Goal: Task Accomplishment & Management: Manage account settings

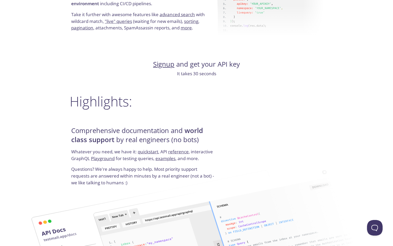
scroll to position [545, 0]
click at [166, 65] on link "Signup" at bounding box center [163, 63] width 21 height 9
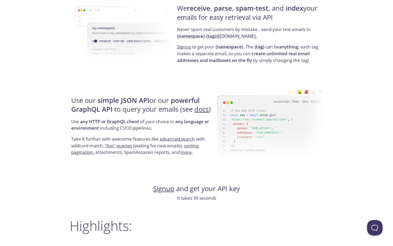
scroll to position [421, 0]
click at [164, 191] on link "Signup" at bounding box center [163, 187] width 21 height 9
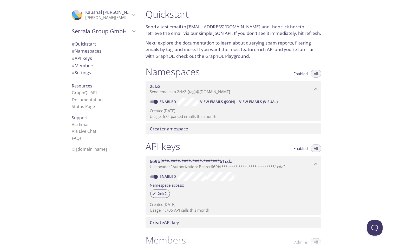
click at [88, 63] on span "# Members" at bounding box center [83, 65] width 23 height 6
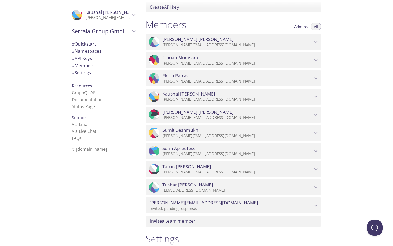
scroll to position [214, 0]
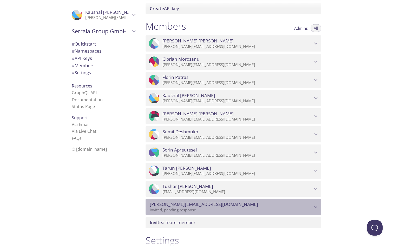
click at [198, 209] on p "Invited, pending response." at bounding box center [231, 209] width 163 height 5
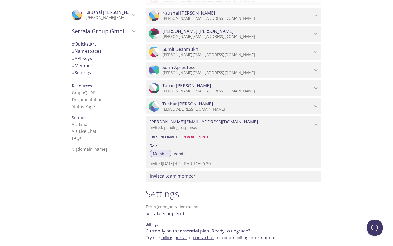
scroll to position [296, 0]
click at [162, 135] on span "Resend Invite" at bounding box center [165, 137] width 27 height 6
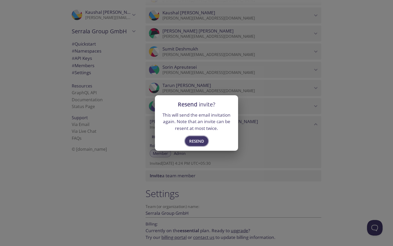
click at [193, 142] on span "Resend" at bounding box center [196, 141] width 15 height 7
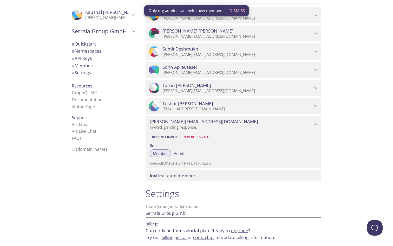
click at [239, 12] on span "Dismiss" at bounding box center [237, 10] width 15 height 7
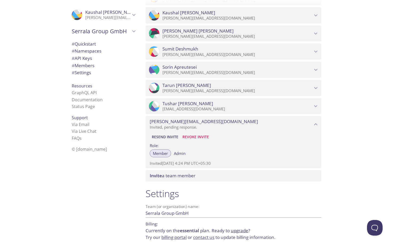
click at [125, 180] on div ".cls-1 { fill: #6d5ca8; } .cls-2 { fill: #3fc191; } .cls-3 { fill: #3b4752; } .…" at bounding box center [102, 123] width 78 height 246
click at [130, 190] on div ".cls-1 { fill: #6d5ca8; } .cls-2 { fill: #3fc191; } .cls-3 { fill: #3b4752; } .…" at bounding box center [102, 123] width 78 height 246
click at [305, 53] on p "[PERSON_NAME][EMAIL_ADDRESS][DOMAIN_NAME]" at bounding box center [237, 54] width 150 height 5
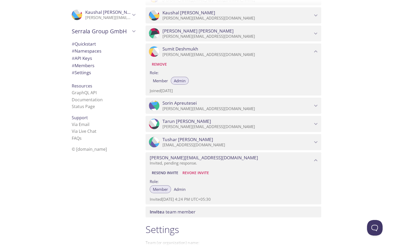
click at [305, 53] on p "[PERSON_NAME][EMAIL_ADDRESS][DOMAIN_NAME]" at bounding box center [237, 54] width 150 height 5
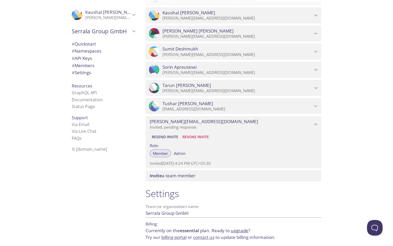
click at [292, 68] on span "Sorin Apreutesei" at bounding box center [237, 67] width 150 height 6
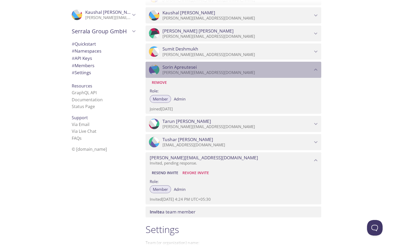
click at [292, 68] on span "Sorin Apreutesei" at bounding box center [237, 67] width 150 height 6
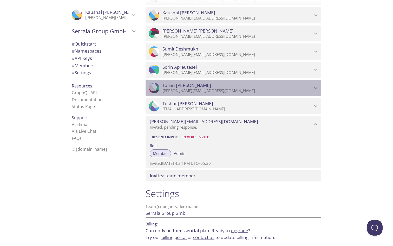
click at [294, 82] on div ".cls-1 { fill: #6d5ca8; } .cls-2 { fill: #3fc191; } .cls-3 { fill: #3b4752; } .…" at bounding box center [234, 88] width 176 height 16
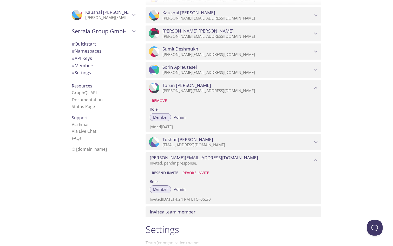
click at [294, 82] on div ".cls-1 { fill: #6d5ca8; } .cls-2 { fill: #3fc191; } .cls-3 { fill: #3b4752; } .…" at bounding box center [234, 88] width 176 height 16
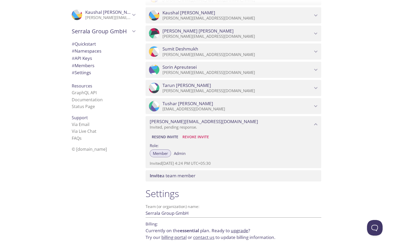
click at [274, 101] on span "Tushar Anand" at bounding box center [237, 104] width 150 height 6
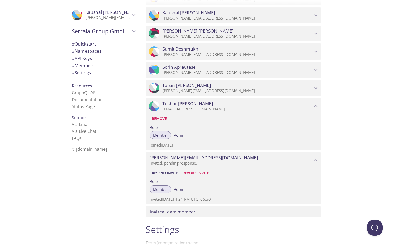
click at [274, 101] on span "Tushar Anand" at bounding box center [237, 104] width 150 height 6
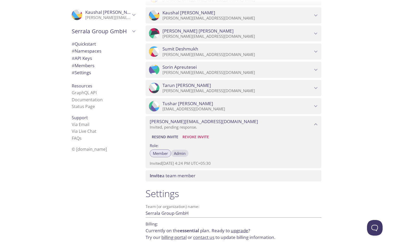
click at [180, 153] on span "Admin" at bounding box center [180, 153] width 12 height 0
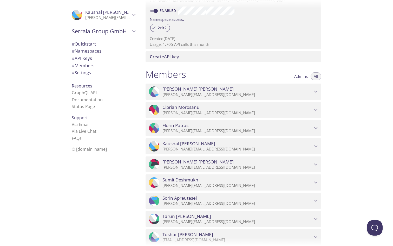
scroll to position [178, 0]
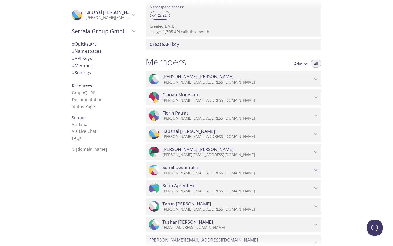
click at [212, 135] on p "[PERSON_NAME][EMAIL_ADDRESS][DOMAIN_NAME]" at bounding box center [237, 136] width 150 height 5
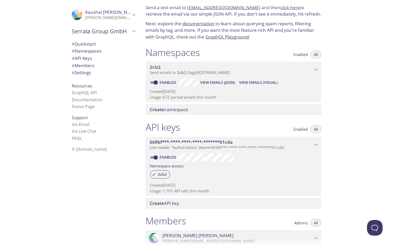
scroll to position [0, 0]
